Goal: Transaction & Acquisition: Purchase product/service

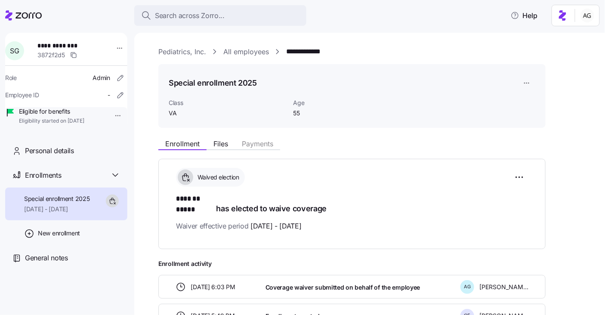
click at [216, 12] on span "Search across Zorro..." at bounding box center [190, 15] width 70 height 11
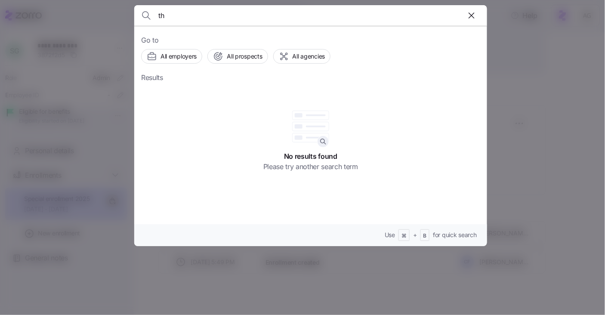
type input "t"
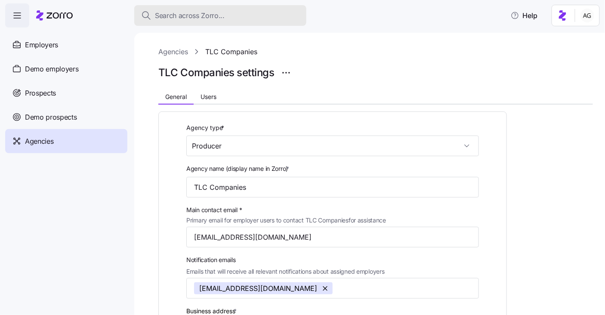
click at [243, 12] on div "Search across Zorro..." at bounding box center [220, 15] width 158 height 11
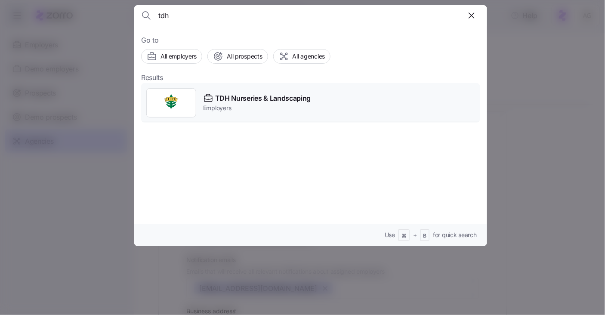
type input "tdh"
click at [243, 92] on div "TDH Nurseries & Landscaping Employers" at bounding box center [310, 103] width 339 height 40
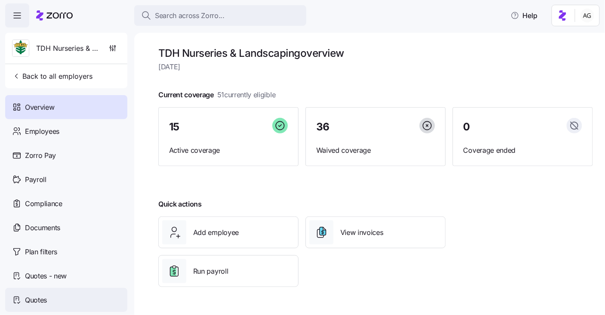
click at [46, 291] on div "Quotes" at bounding box center [66, 300] width 122 height 24
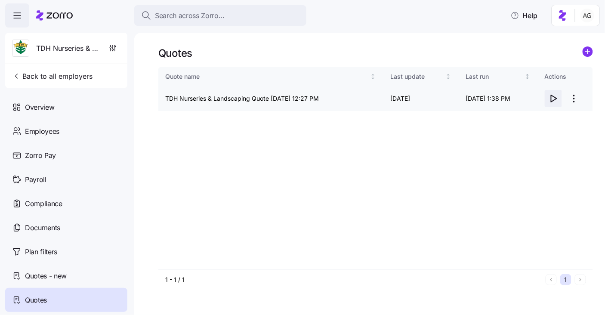
click at [549, 97] on icon "button" at bounding box center [553, 98] width 10 height 10
click at [48, 225] on span "Documents" at bounding box center [42, 227] width 35 height 11
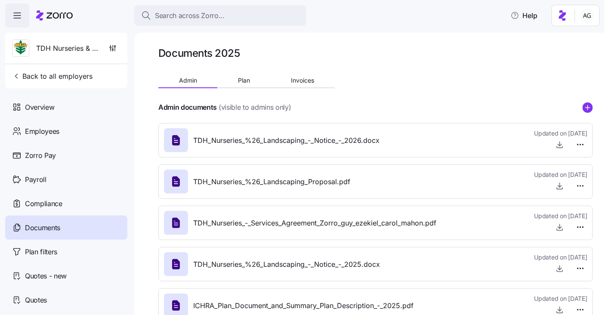
scroll to position [9, 0]
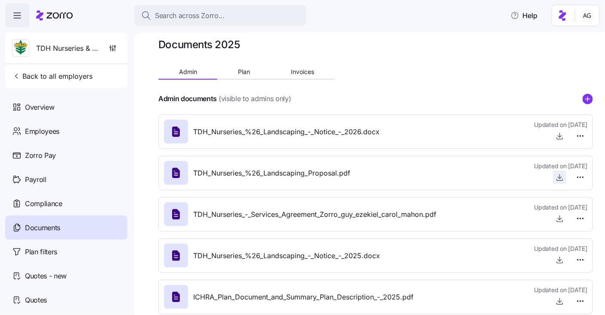
click at [557, 178] on icon "button" at bounding box center [559, 177] width 9 height 9
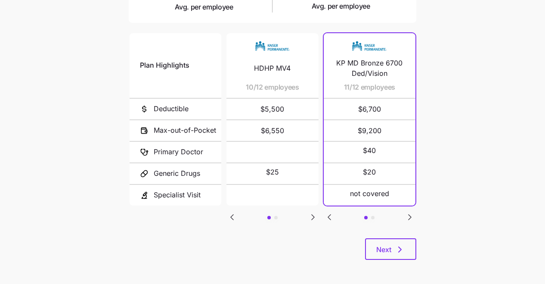
scroll to position [186, 0]
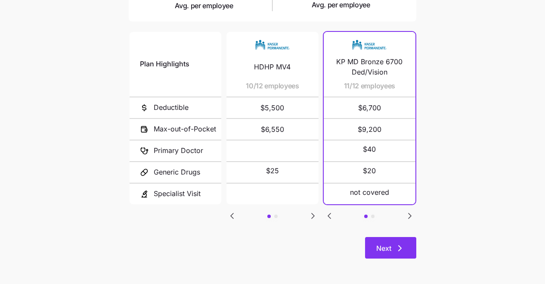
click at [387, 246] on span "Next" at bounding box center [383, 248] width 15 height 10
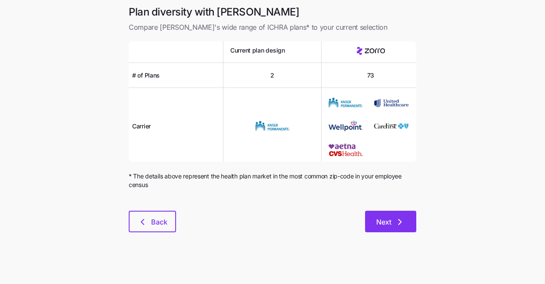
click at [375, 214] on button "Next" at bounding box center [390, 221] width 51 height 22
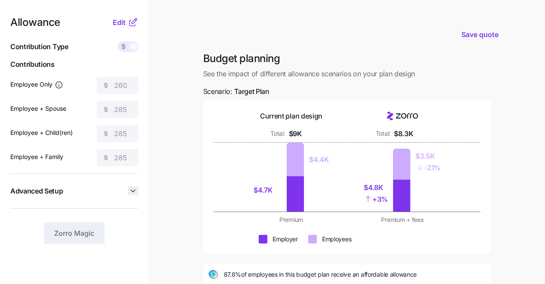
click at [132, 190] on icon "button" at bounding box center [133, 190] width 9 height 9
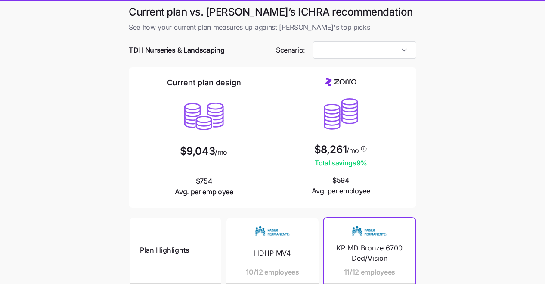
type input "Target Plan"
